Goal: Task Accomplishment & Management: Manage account settings

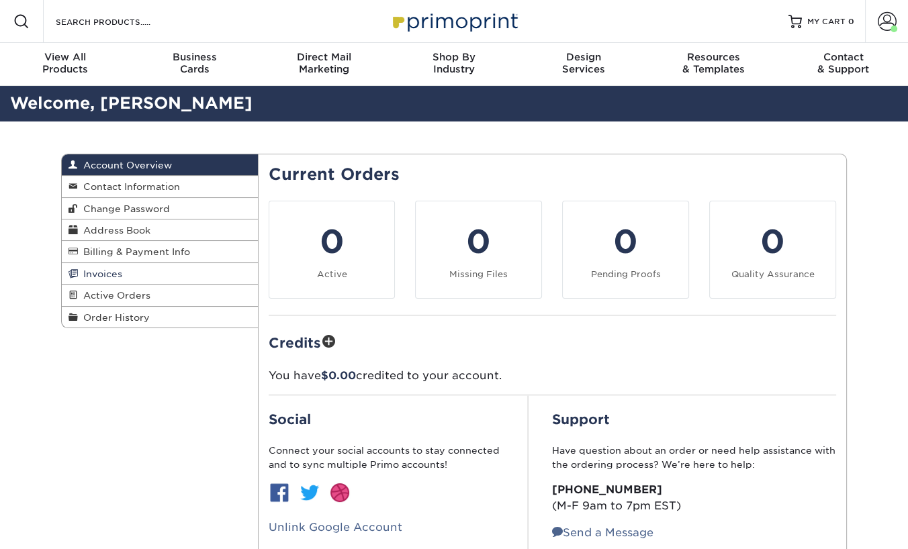
click at [94, 271] on span "Invoices" at bounding box center [100, 273] width 44 height 11
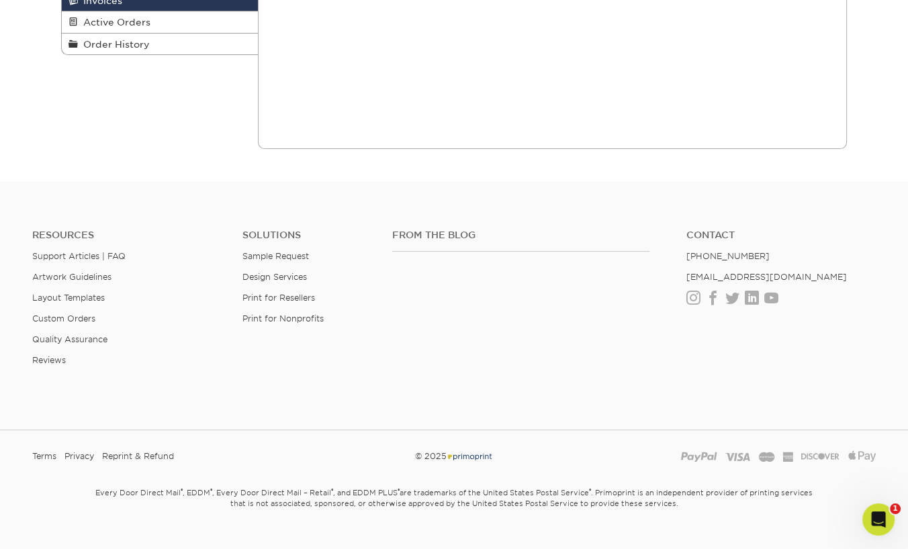
scroll to position [276, 0]
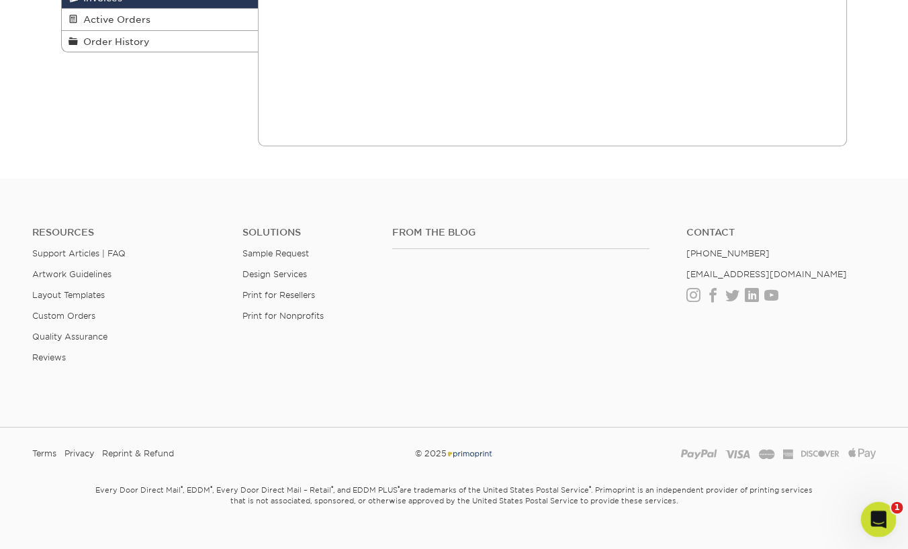
click at [871, 514] on icon "Open Intercom Messenger" at bounding box center [876, 518] width 22 height 22
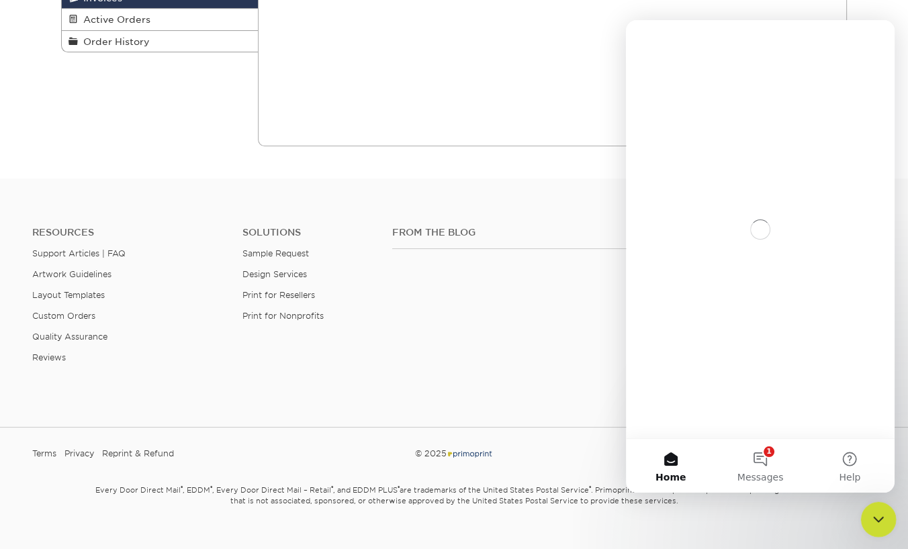
scroll to position [0, 0]
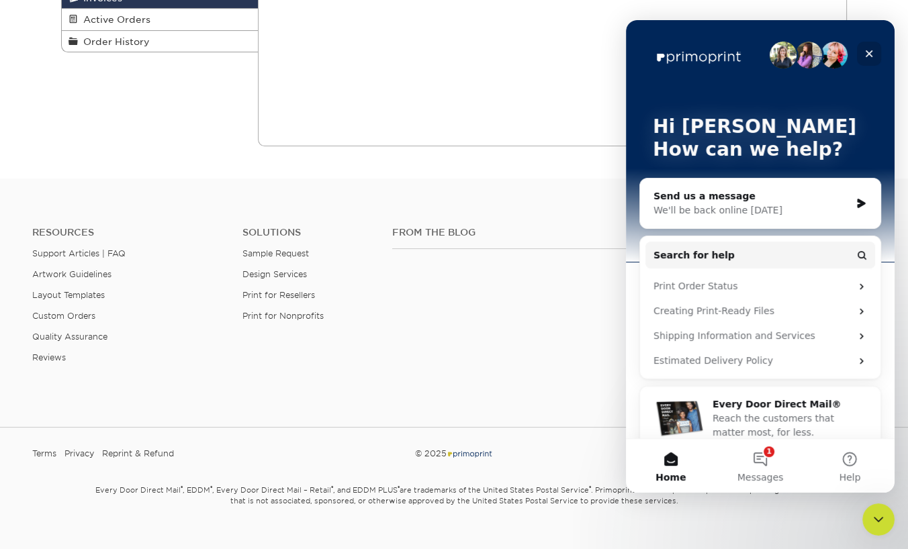
click at [873, 52] on icon "Close" at bounding box center [868, 53] width 11 height 11
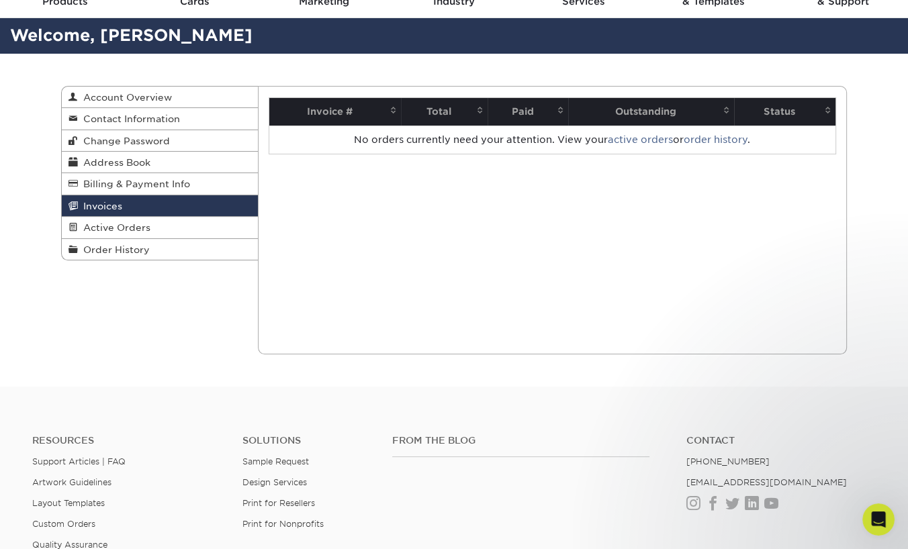
scroll to position [67, 0]
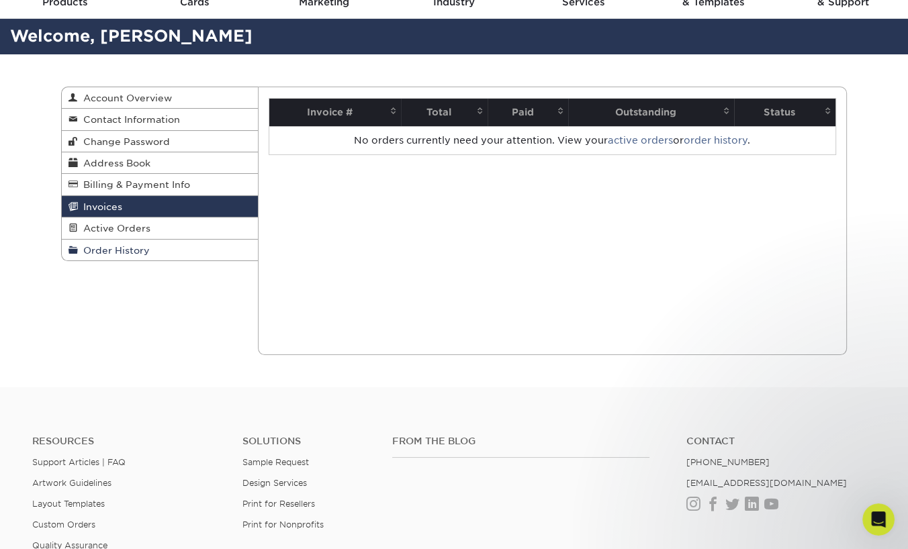
click at [113, 248] on span "Order History" at bounding box center [114, 250] width 72 height 11
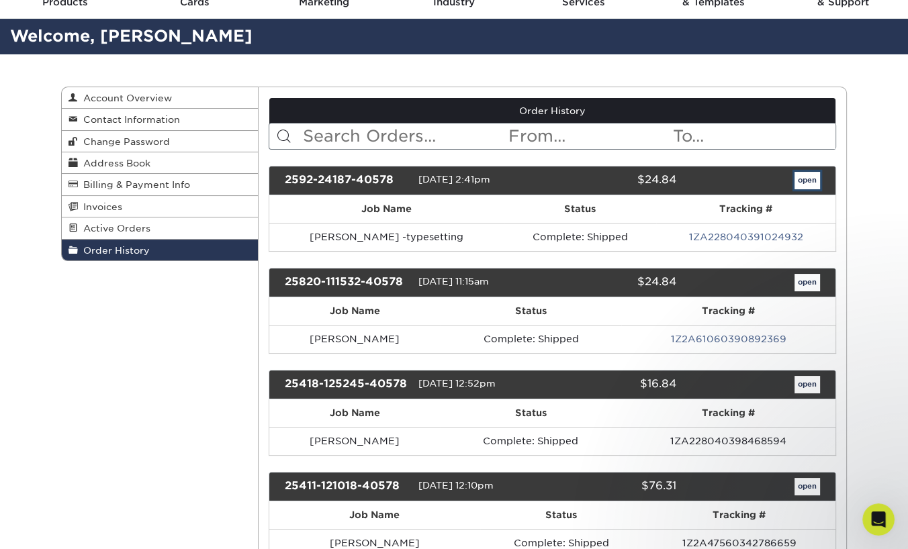
click at [801, 181] on link "open" at bounding box center [807, 180] width 26 height 17
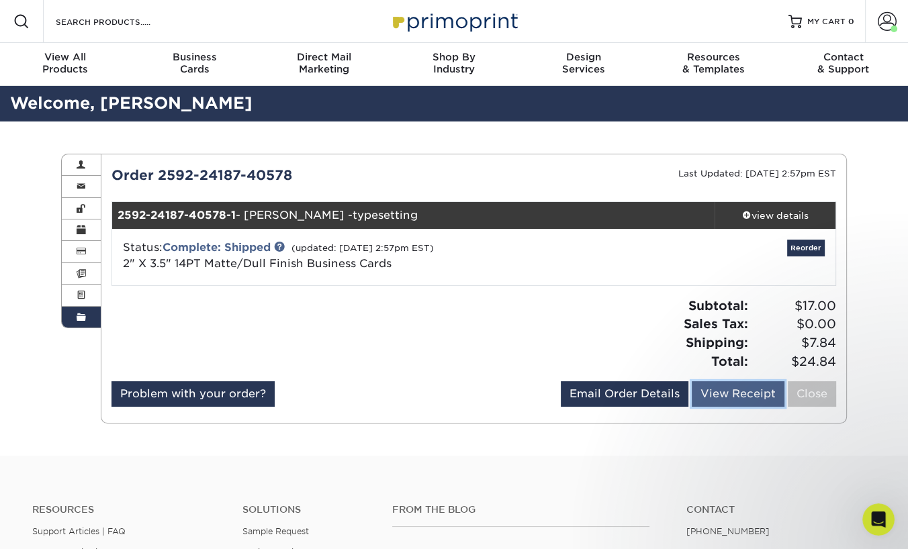
click at [722, 391] on link "View Receipt" at bounding box center [737, 394] width 93 height 26
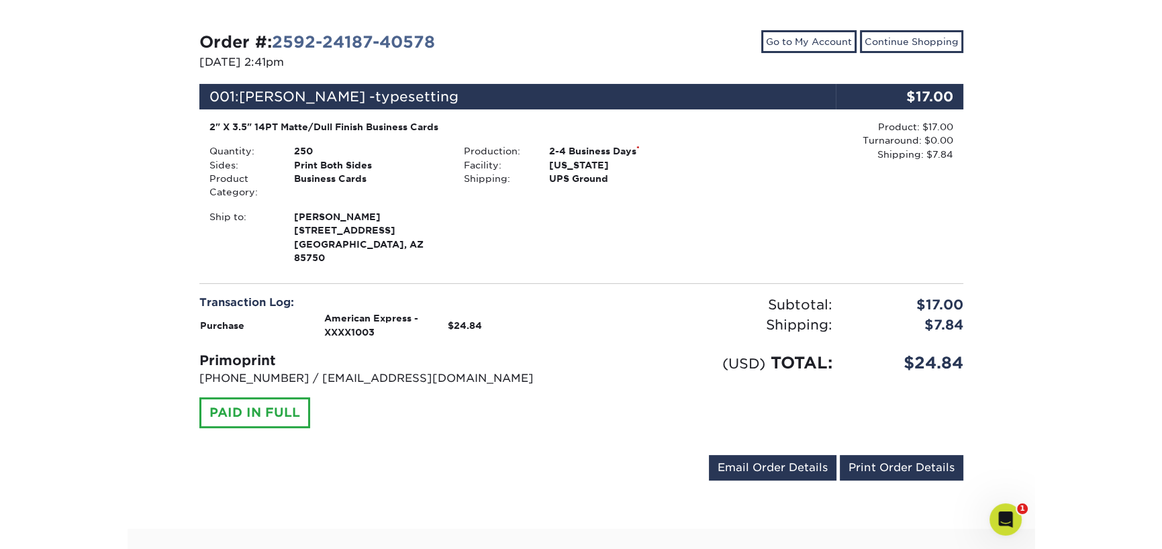
scroll to position [140, 0]
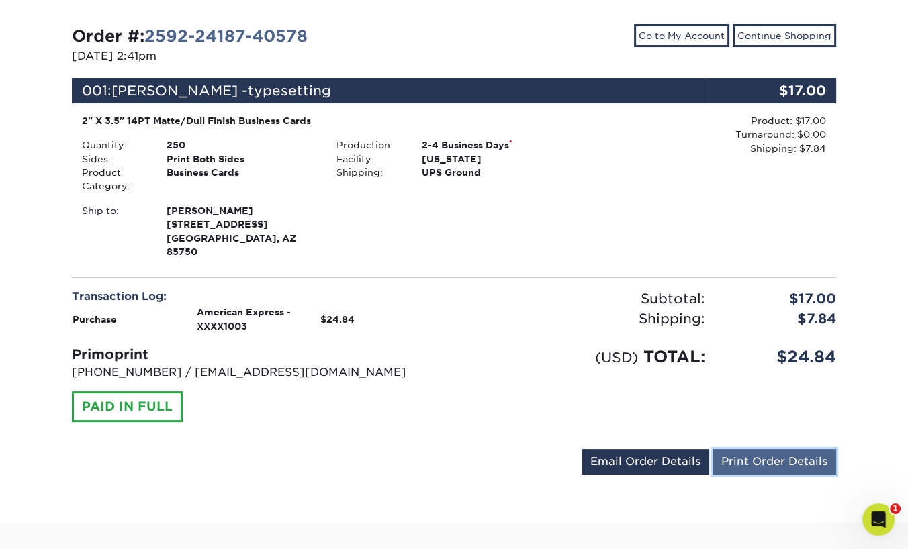
click at [759, 449] on link "Print Order Details" at bounding box center [774, 462] width 124 height 26
